Goal: Transaction & Acquisition: Purchase product/service

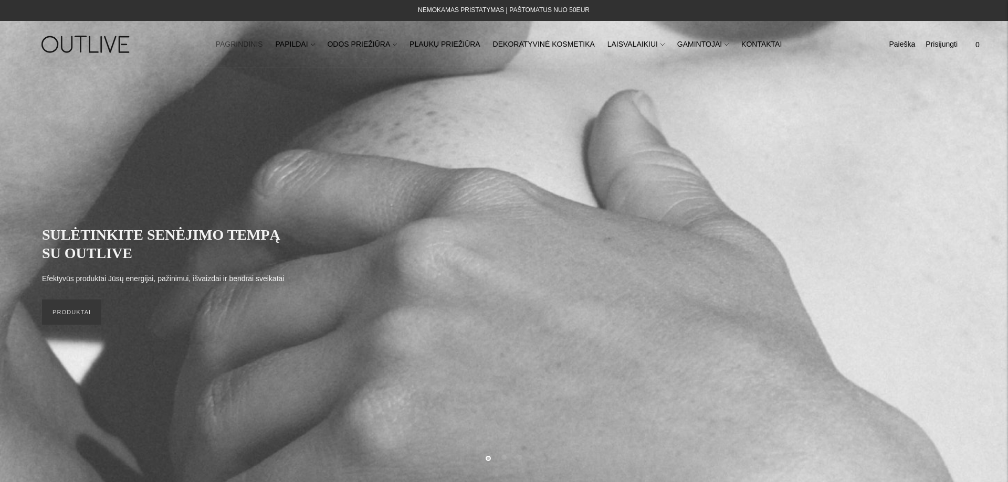
click at [263, 45] on link "PAGRINDINIS" at bounding box center [239, 44] width 47 height 23
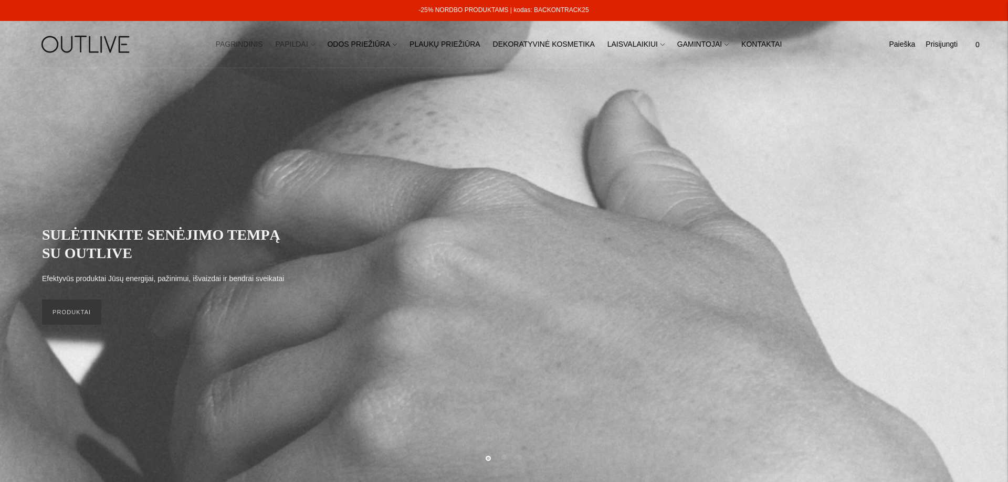
click at [312, 45] on link "PAPILDAI" at bounding box center [295, 44] width 39 height 23
click at [312, 44] on link "PAPILDAI" at bounding box center [295, 44] width 39 height 23
click at [903, 46] on link "Paieška" at bounding box center [902, 44] width 26 height 23
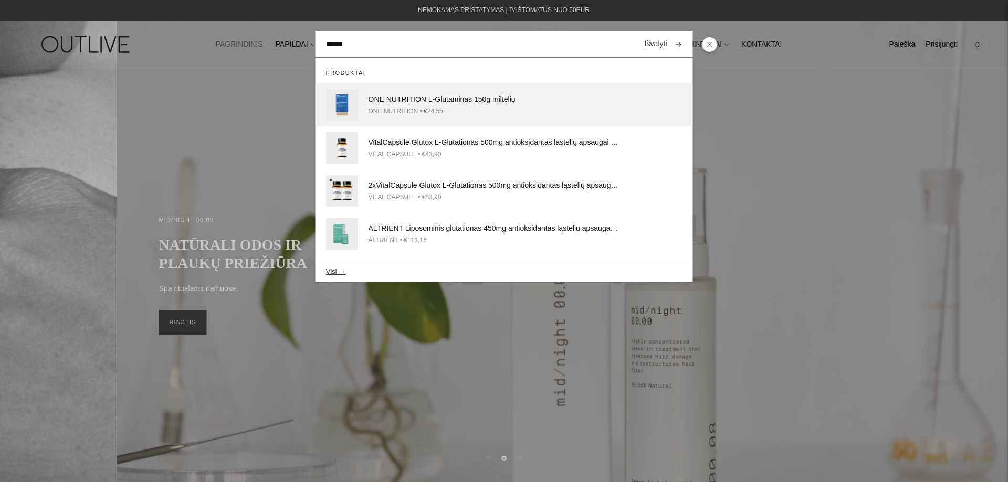
type input "******"
click at [509, 109] on div "ONE NUTRITION • €24,55" at bounding box center [493, 111] width 251 height 11
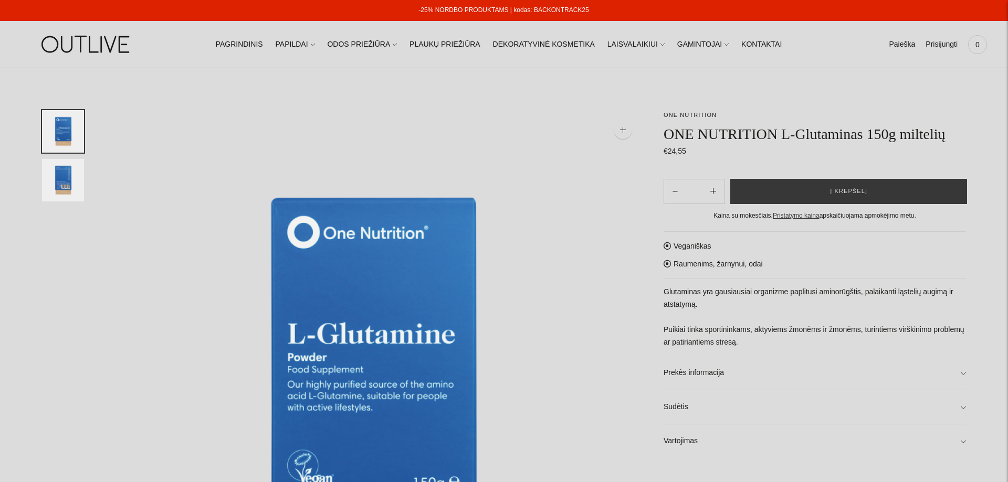
click at [714, 193] on icon "Subtract product quantity" at bounding box center [713, 191] width 6 height 6
type input "**"
click at [799, 190] on button "Į krepšelį" at bounding box center [848, 191] width 237 height 25
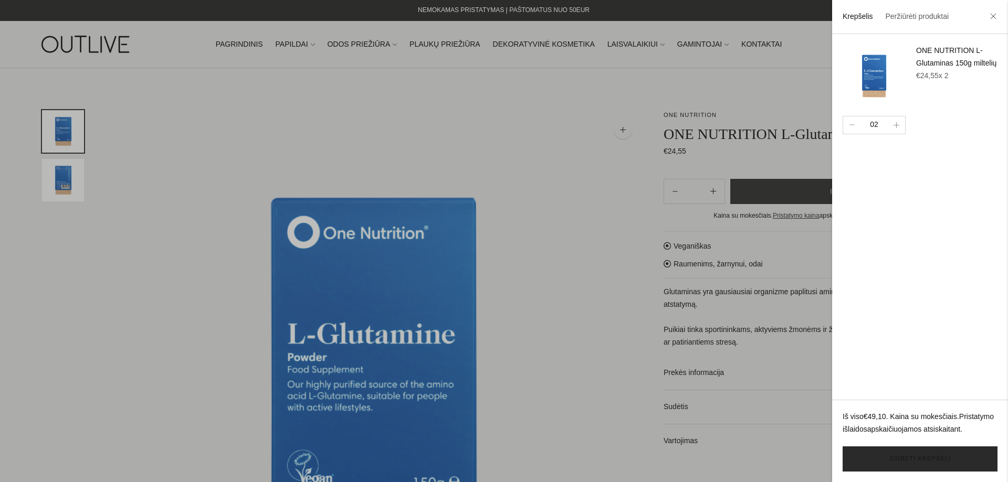
click at [909, 461] on link "Žiūrėti krepšelį" at bounding box center [919, 459] width 155 height 25
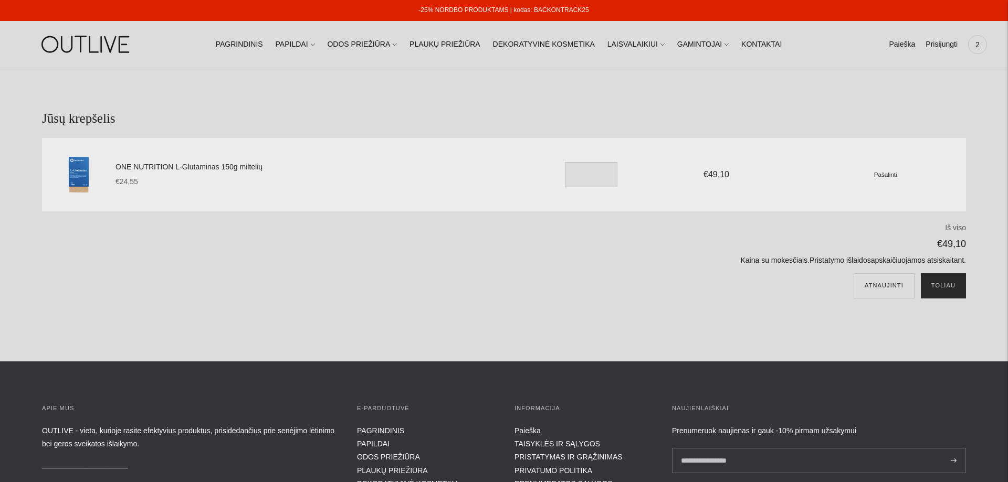
click at [944, 286] on button "Toliau" at bounding box center [943, 285] width 45 height 25
